Goal: Information Seeking & Learning: Learn about a topic

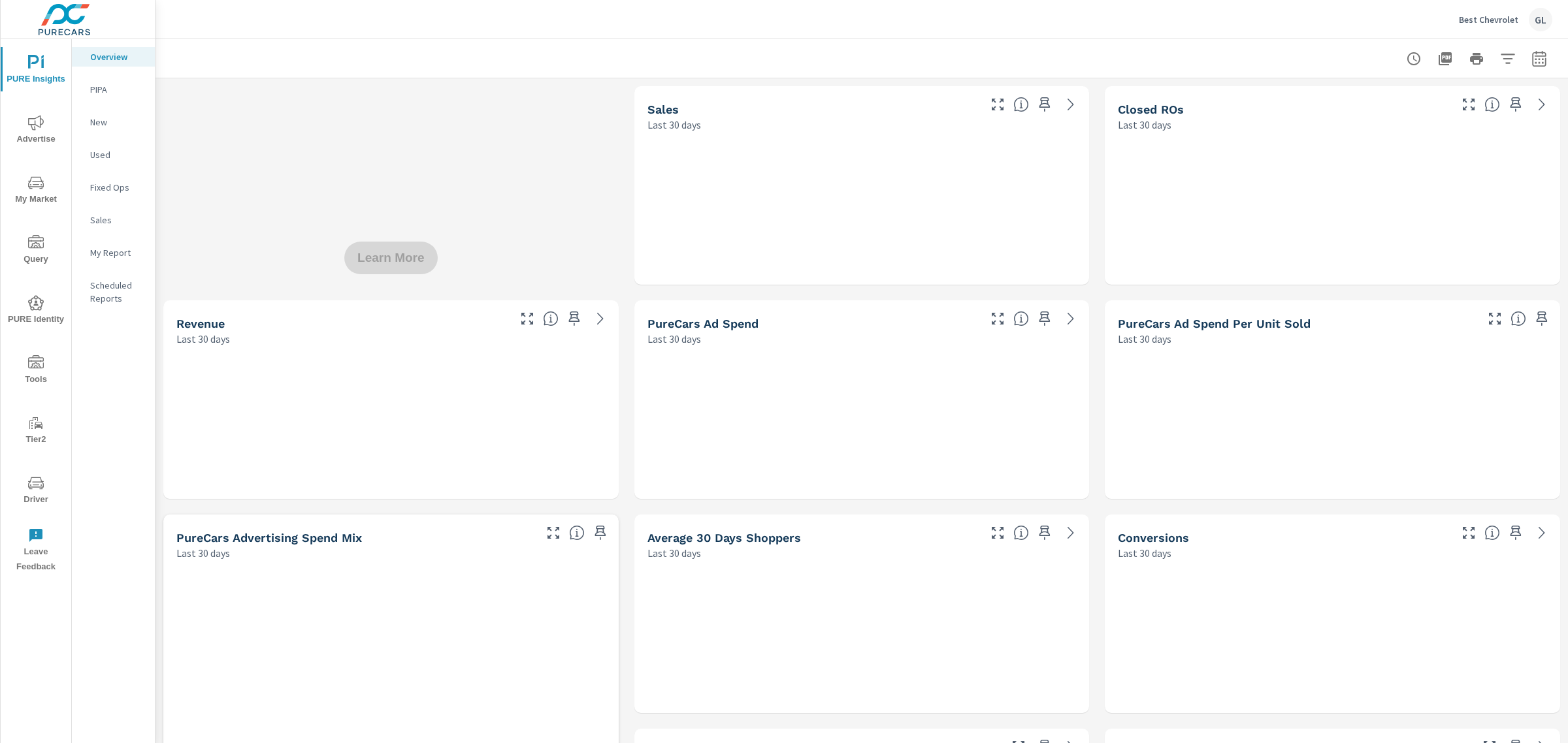
click at [28, 185] on icon "nav menu" at bounding box center [35, 182] width 15 height 15
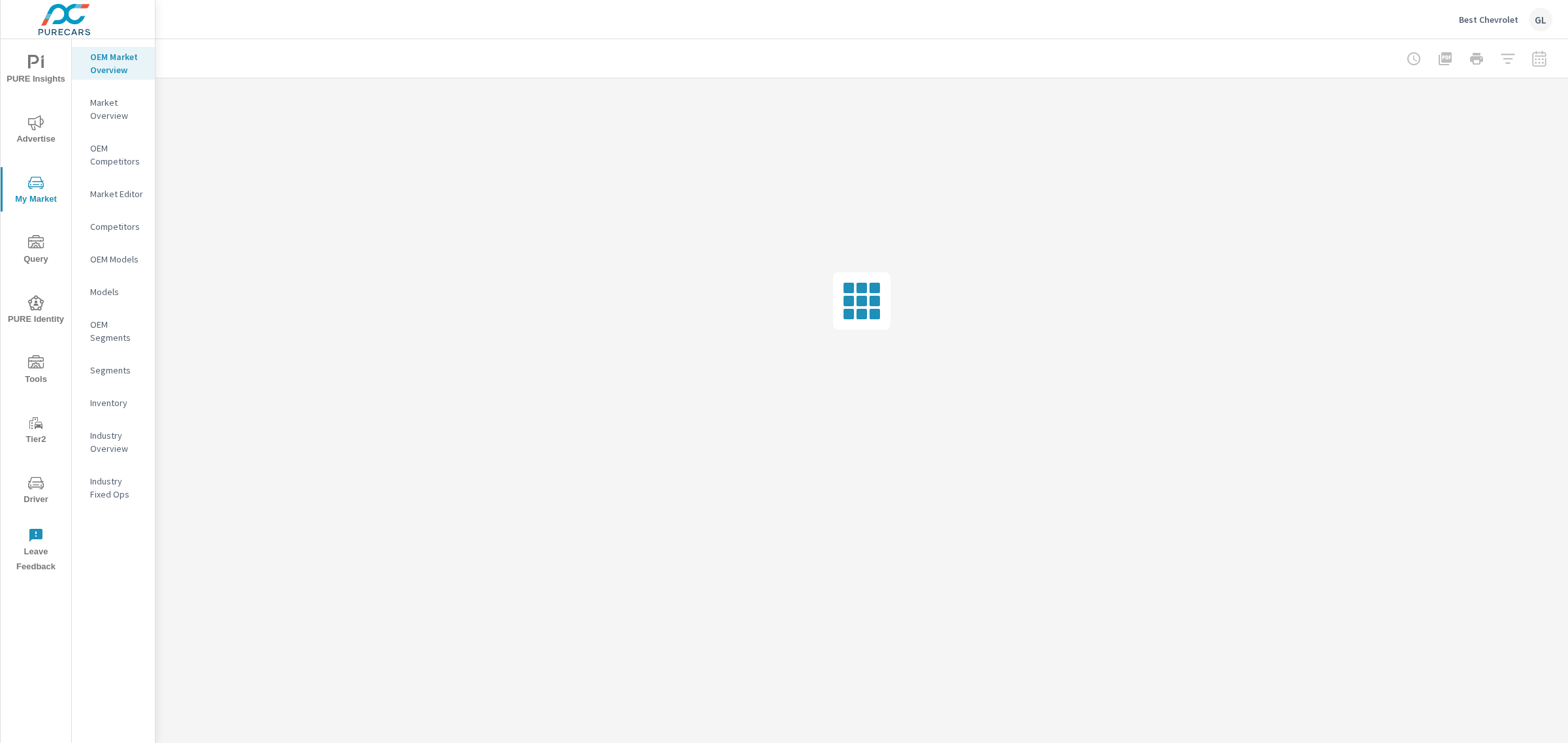
click at [93, 112] on p "Market Overview" at bounding box center [117, 109] width 54 height 26
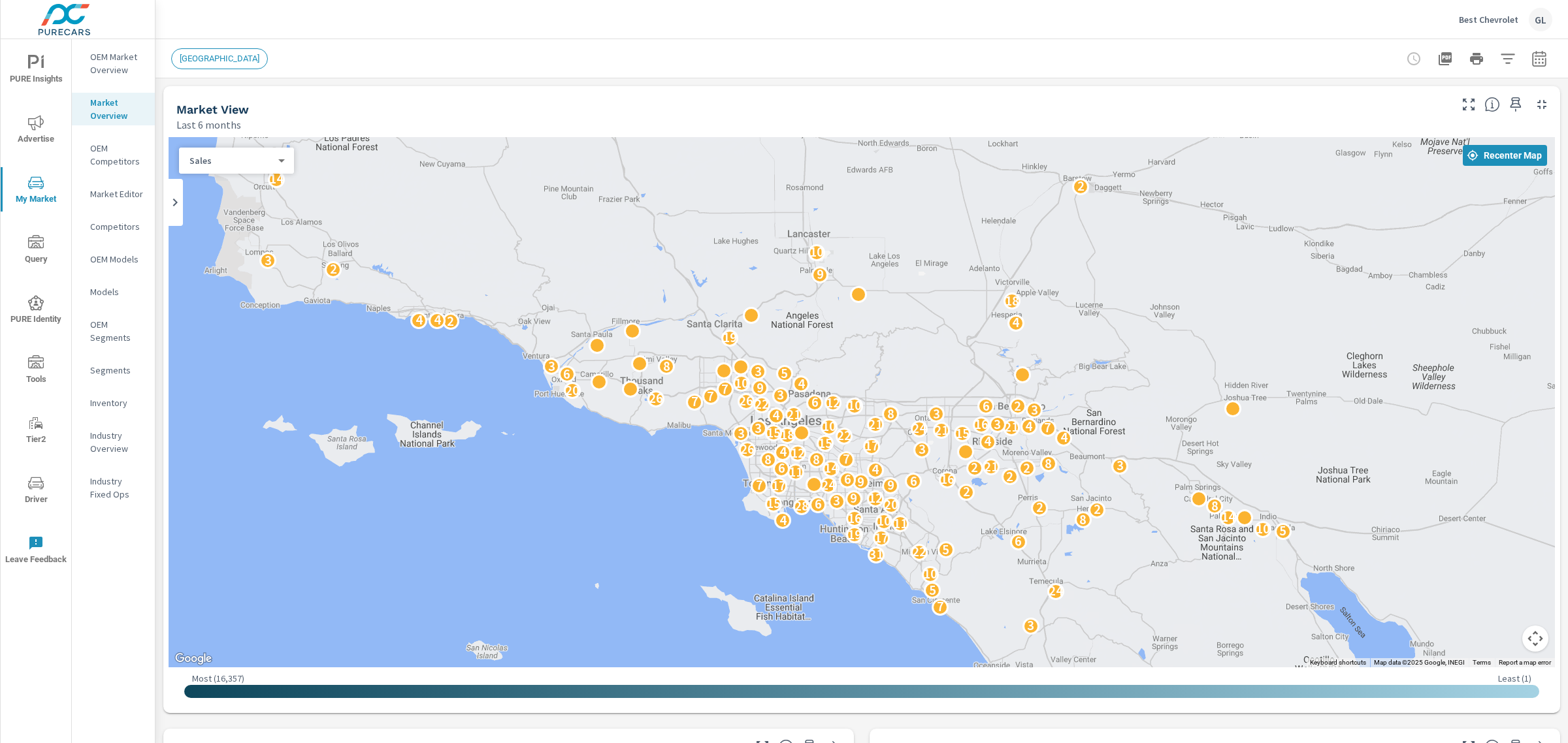
click at [1545, 16] on div "GL" at bounding box center [1540, 19] width 24 height 24
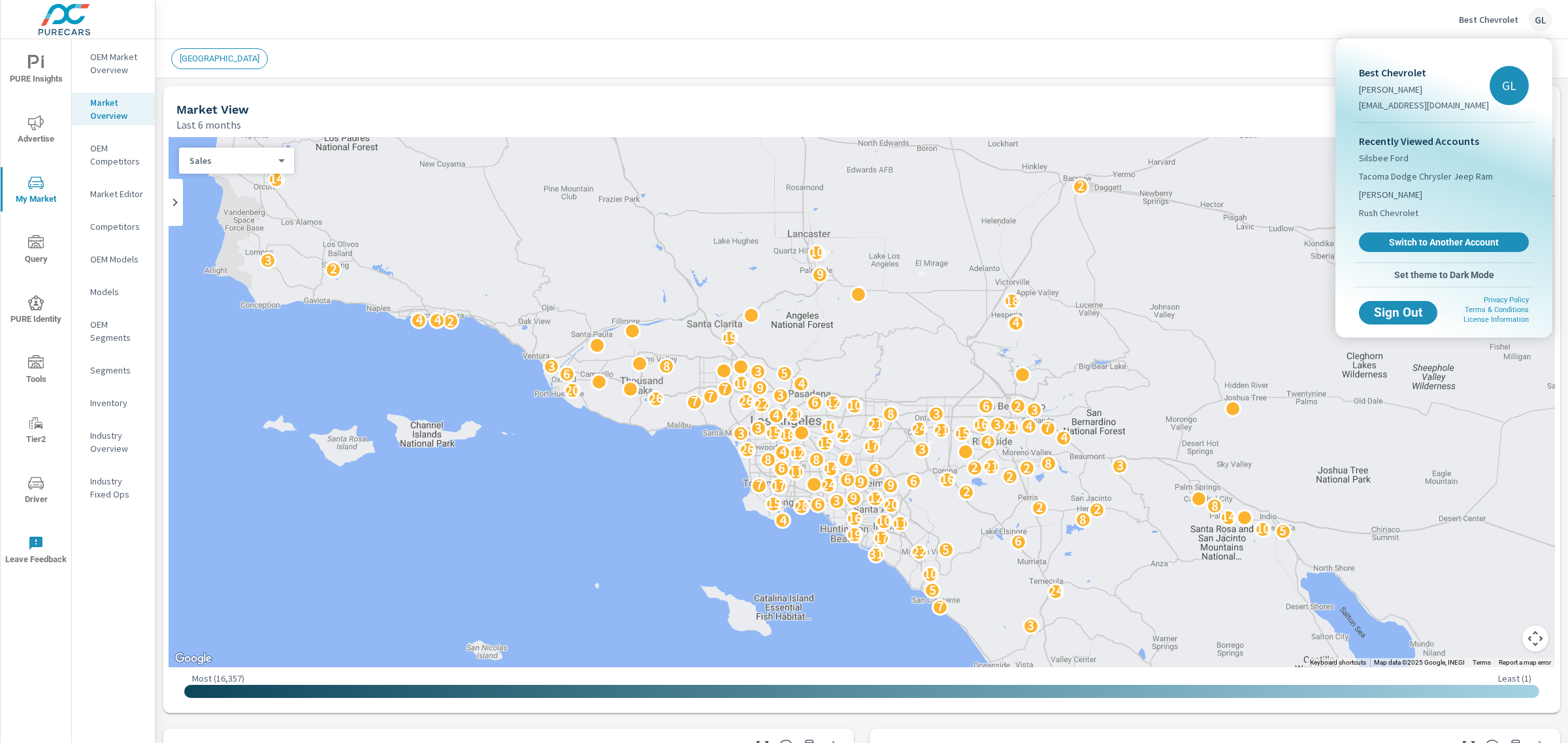
click at [1325, 18] on div at bounding box center [784, 371] width 1568 height 743
